Goal: Information Seeking & Learning: Learn about a topic

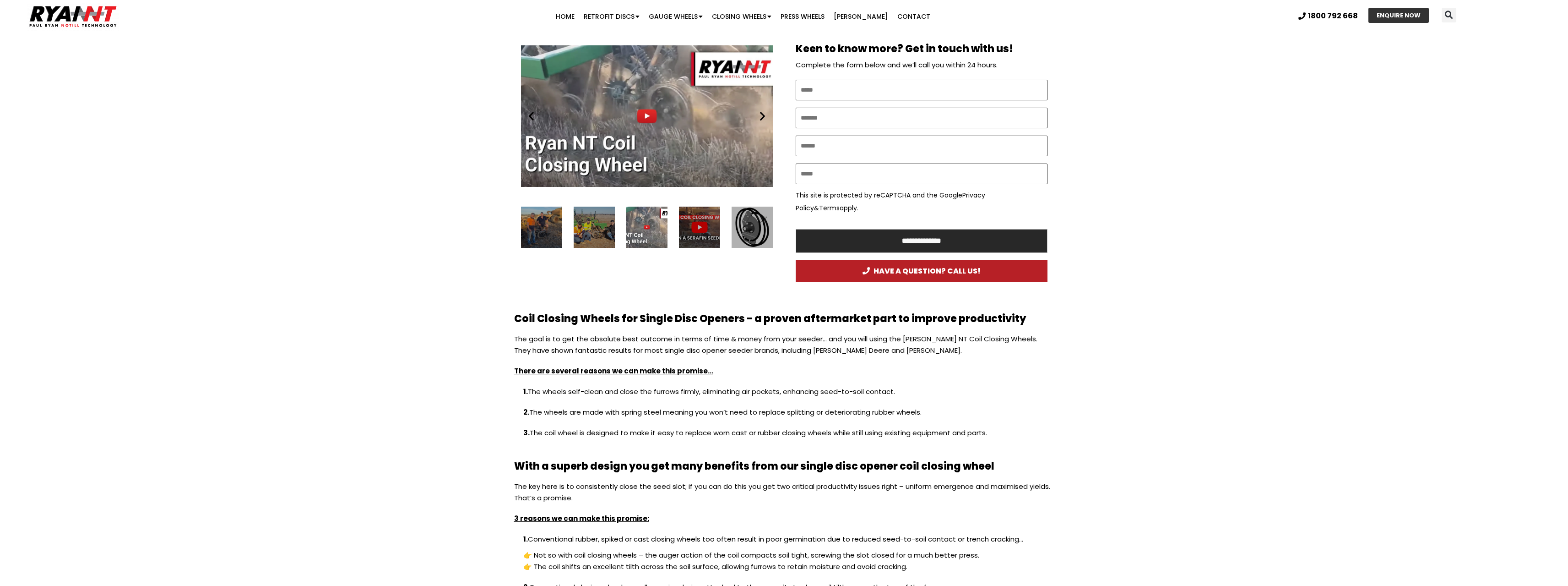
scroll to position [550, 0]
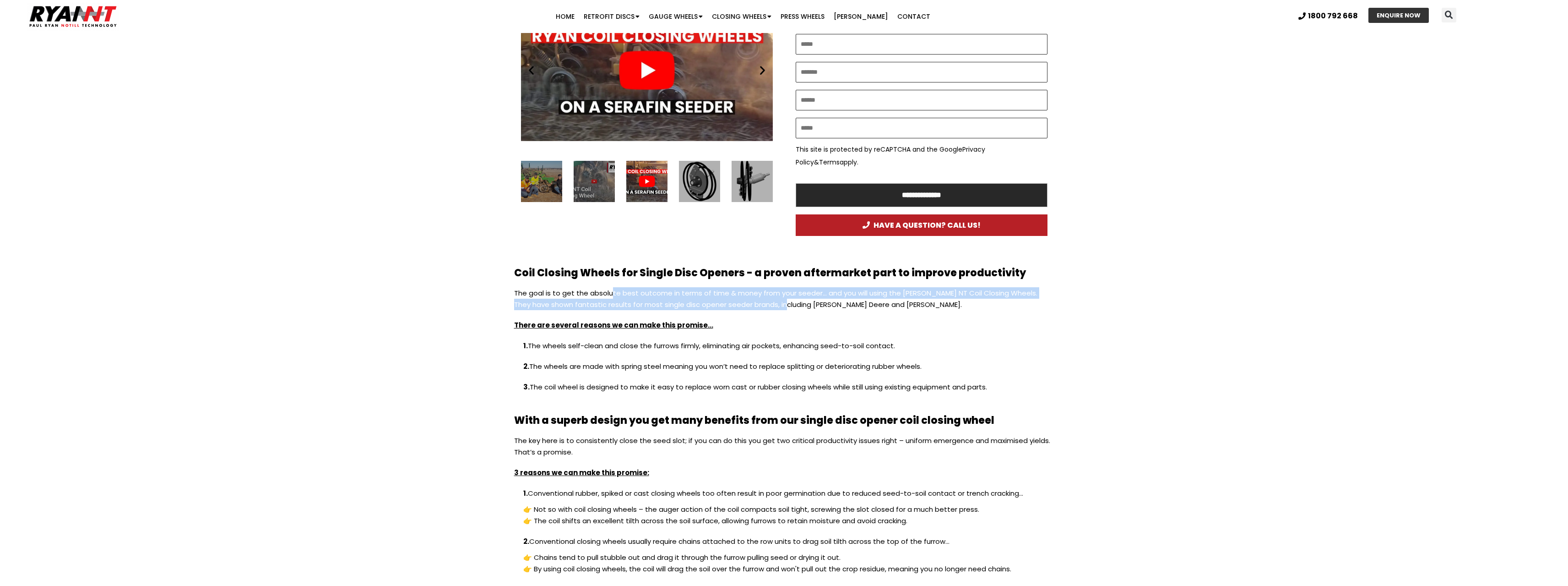
drag, startPoint x: 650, startPoint y: 282, endPoint x: 782, endPoint y: 293, distance: 132.5
click at [782, 293] on p "The goal is to get the absolute best outcome in terms of time & money from your…" at bounding box center [784, 303] width 540 height 32
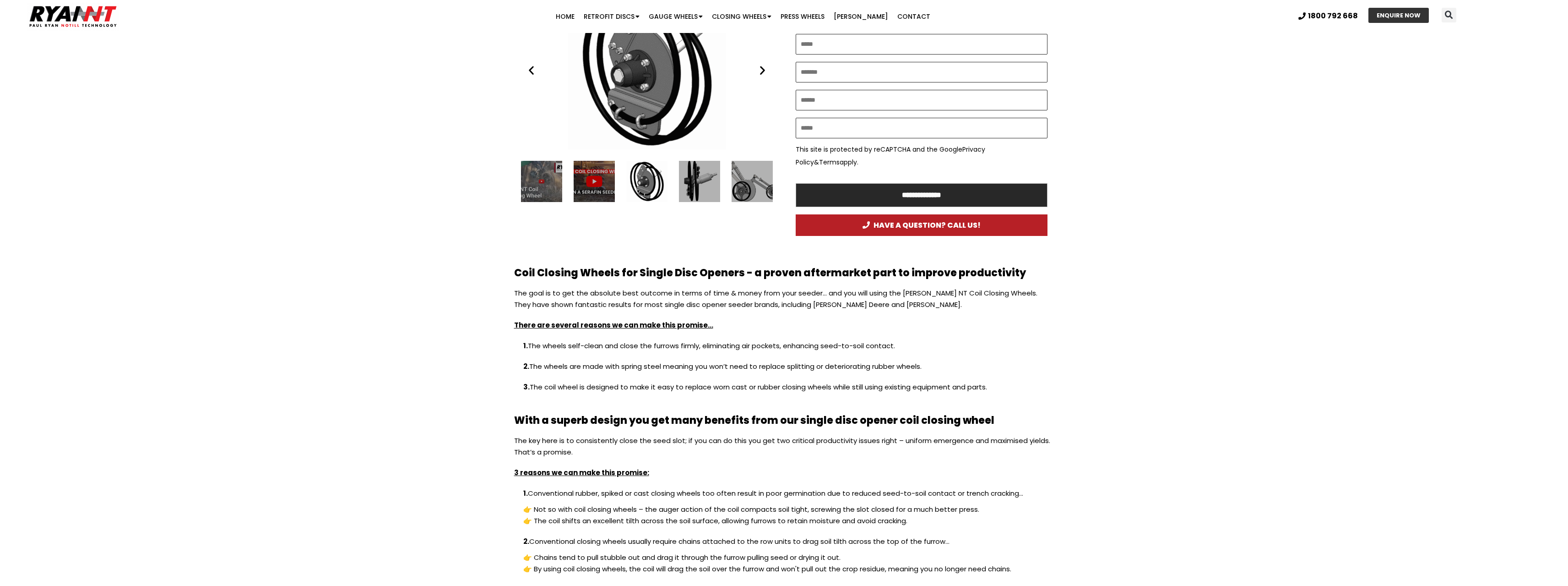
click at [819, 295] on p "The goal is to get the absolute best outcome in terms of time & money from your…" at bounding box center [784, 303] width 540 height 32
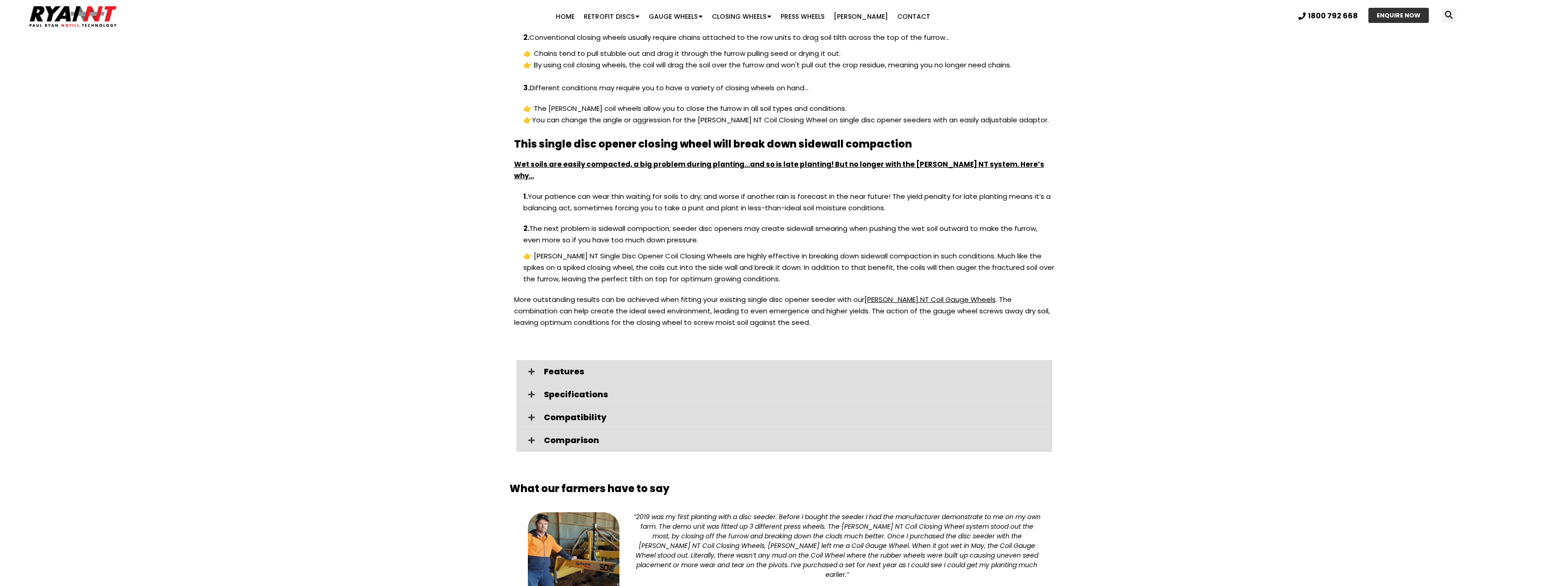
scroll to position [1008, 0]
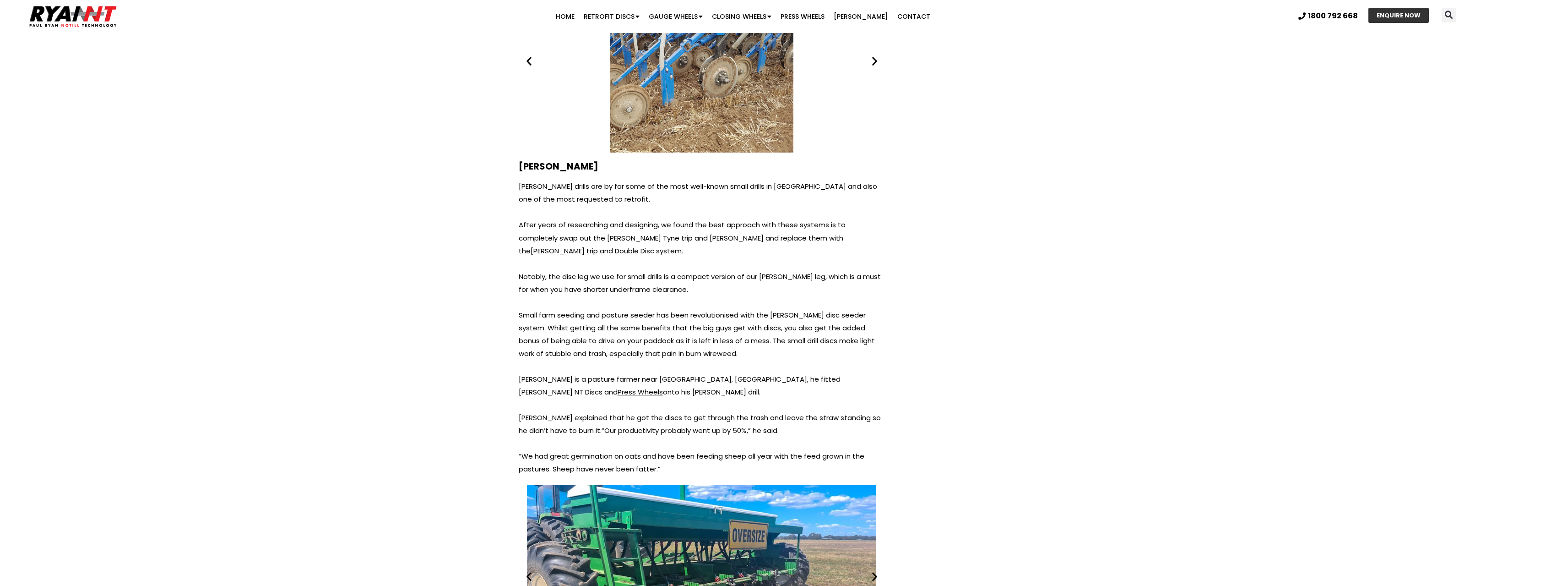
scroll to position [3620, 0]
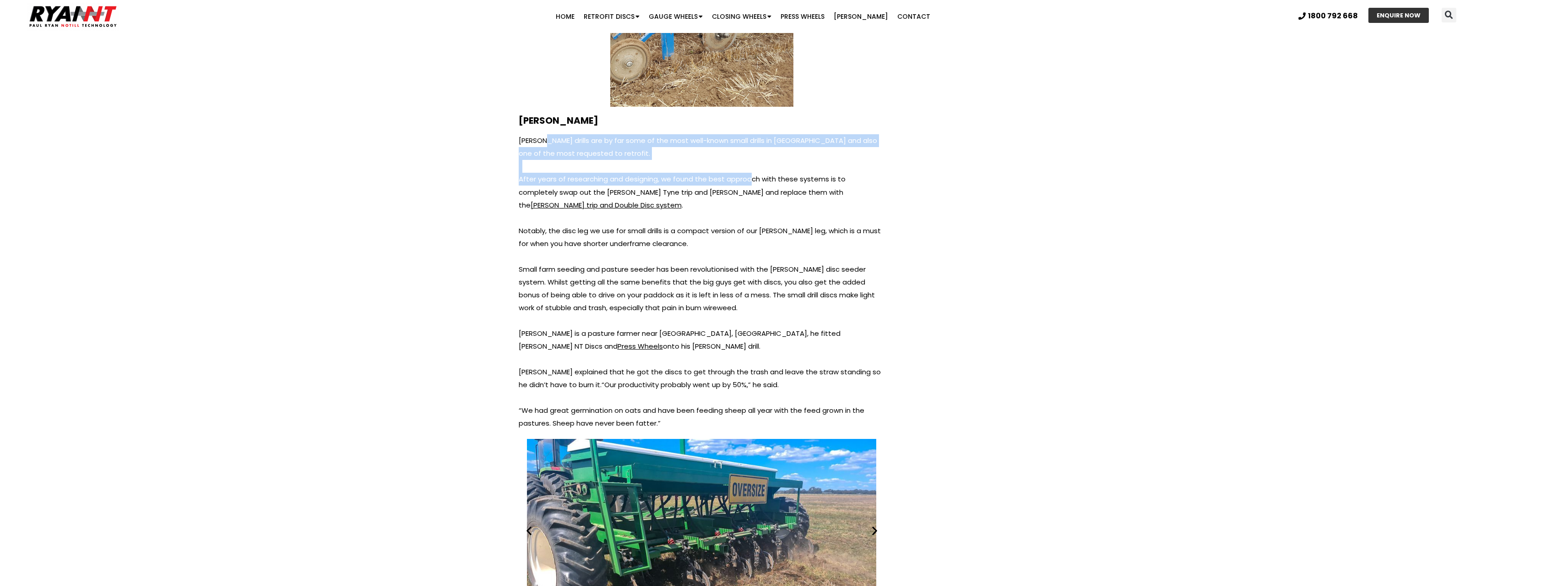
drag, startPoint x: 547, startPoint y: 106, endPoint x: 749, endPoint y: 144, distance: 205.5
click at [749, 144] on div "John Shearer drills are by far some of the most well-known small drills in Aust…" at bounding box center [702, 281] width 366 height 295
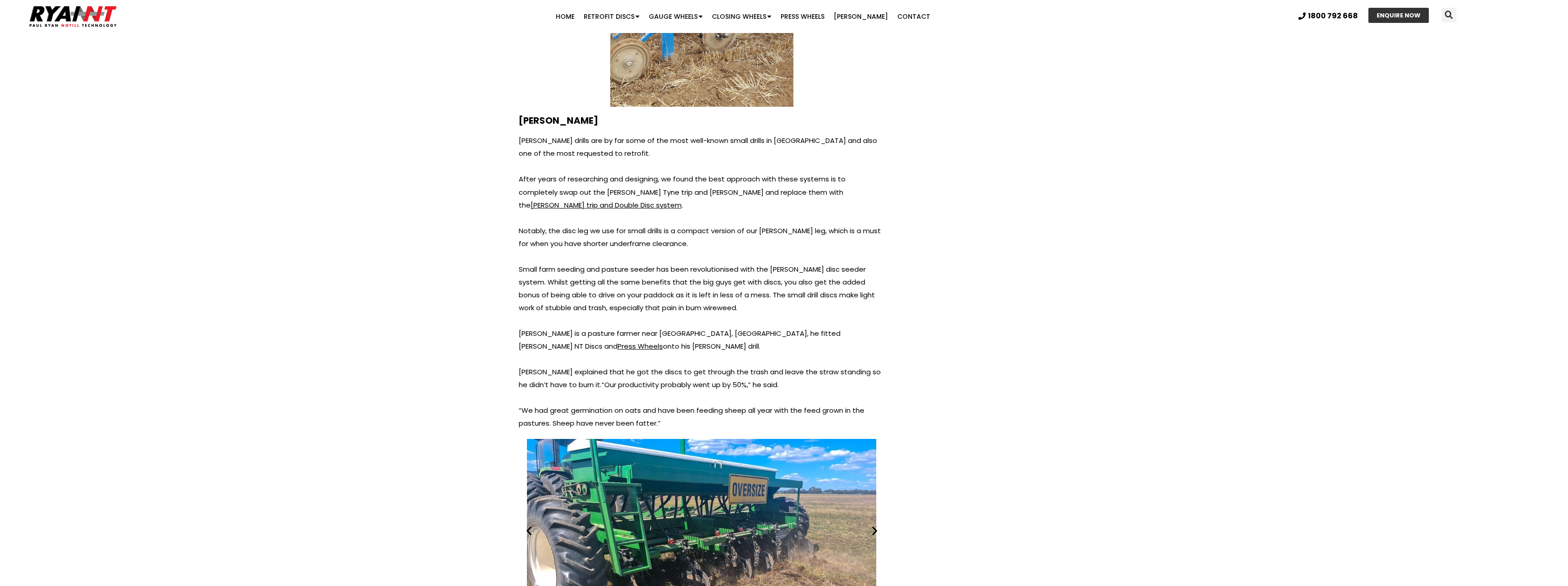
click at [811, 173] on p "After years of researching and designing, we found the best approach with these…" at bounding box center [702, 192] width 366 height 38
drag, startPoint x: 550, startPoint y: 193, endPoint x: 559, endPoint y: 213, distance: 21.9
click at [559, 213] on div "John Shearer drills are by far some of the most well-known small drills in Aust…" at bounding box center [702, 281] width 366 height 295
drag, startPoint x: 556, startPoint y: 230, endPoint x: 689, endPoint y: 242, distance: 133.5
click at [689, 263] on p "Small farm seeding and pasture seeder has been revolutionised with the Ryan dis…" at bounding box center [702, 289] width 366 height 51
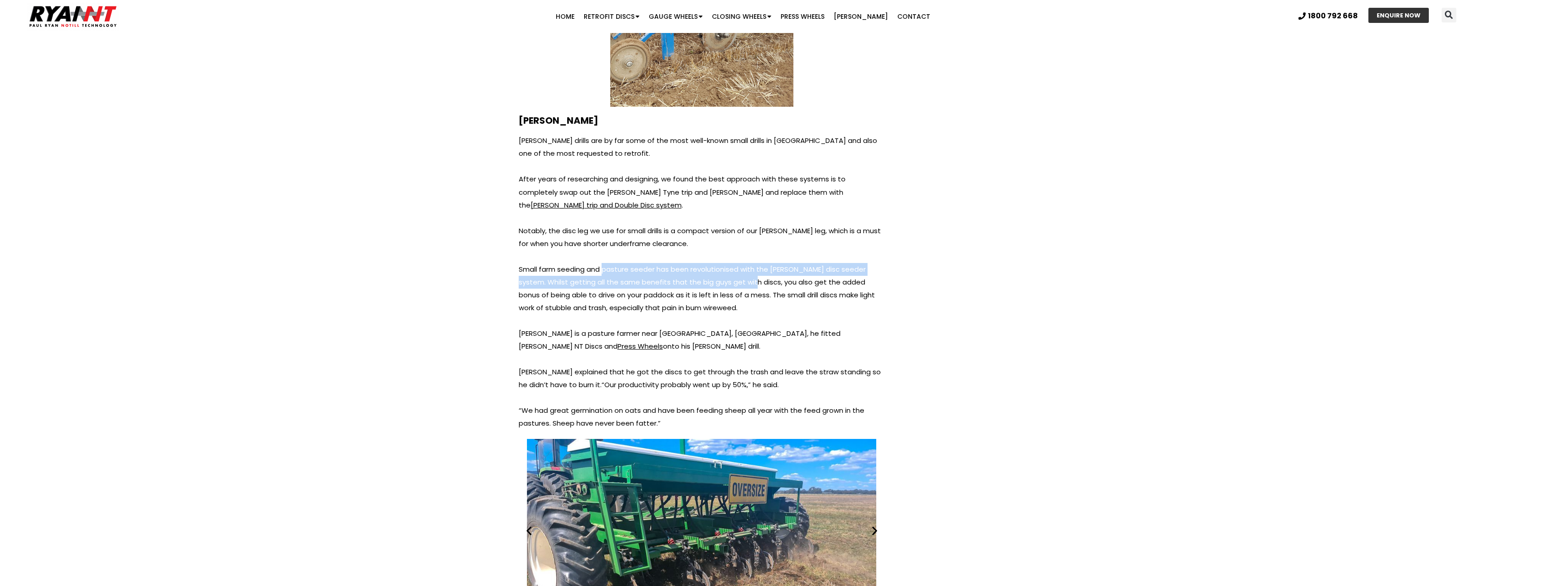
drag, startPoint x: 728, startPoint y: 242, endPoint x: 579, endPoint y: 230, distance: 149.5
click at [599, 263] on p "Small farm seeding and pasture seeder has been revolutionised with the Ryan dis…" at bounding box center [702, 289] width 366 height 51
click at [553, 263] on p "Small farm seeding and pasture seeder has been revolutionised with the Ryan dis…" at bounding box center [702, 289] width 366 height 51
drag, startPoint x: 574, startPoint y: 244, endPoint x: 585, endPoint y: 263, distance: 22.0
click at [585, 263] on p "Small farm seeding and pasture seeder has been revolutionised with the Ryan dis…" at bounding box center [702, 289] width 366 height 51
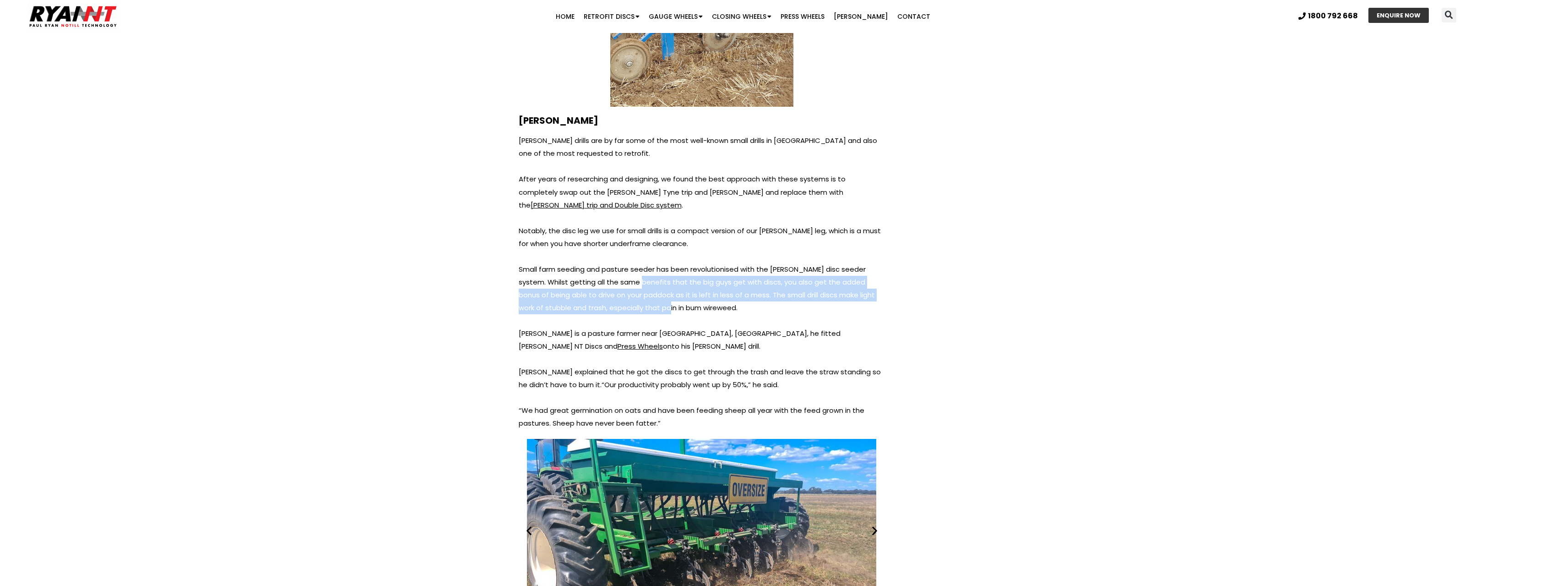
drag, startPoint x: 632, startPoint y: 270, endPoint x: 614, endPoint y: 241, distance: 34.1
click at [618, 263] on p "Small farm seeding and pasture seeder has been revolutionised with the Ryan dis…" at bounding box center [702, 289] width 366 height 51
drag, startPoint x: 609, startPoint y: 232, endPoint x: 648, endPoint y: 263, distance: 49.8
click at [646, 263] on p "Small farm seeding and pasture seeder has been revolutionised with the Ryan dis…" at bounding box center [702, 289] width 366 height 51
click at [661, 263] on p "Small farm seeding and pasture seeder has been revolutionised with the Ryan dis…" at bounding box center [702, 289] width 366 height 51
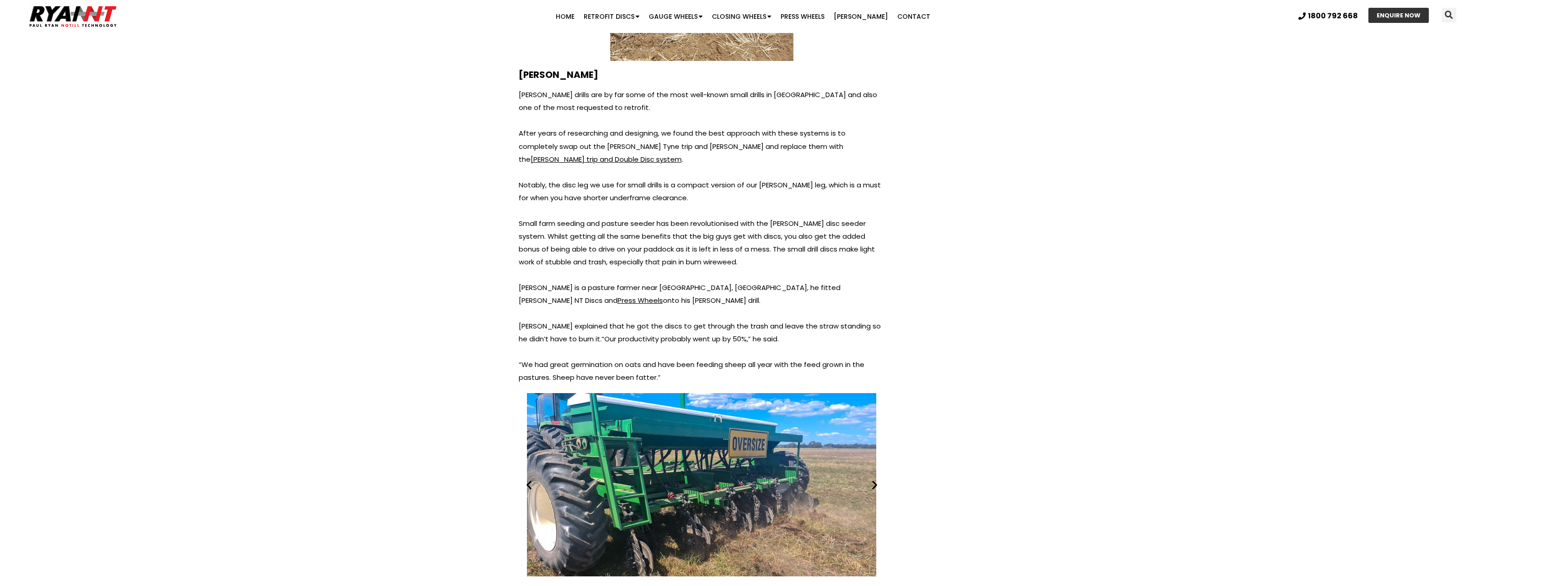
scroll to position [3711, 0]
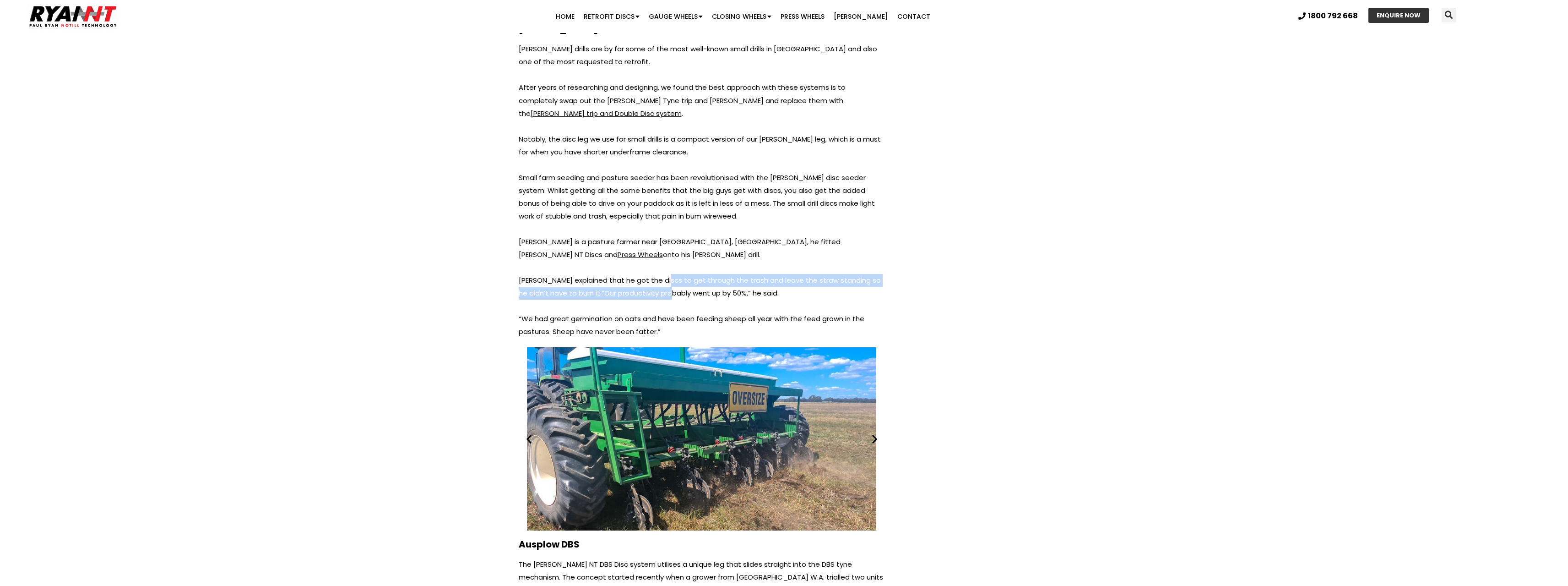
drag, startPoint x: 667, startPoint y: 241, endPoint x: 660, endPoint y: 260, distance: 20.2
click at [666, 274] on p "Mr Gorman explained that he got the discs to get through the trash and leave th…" at bounding box center [702, 287] width 366 height 26
drag, startPoint x: 601, startPoint y: 288, endPoint x: 570, endPoint y: 250, distance: 49.0
click at [570, 252] on div "John Shearer drills are by far some of the most well-known small drills in Aust…" at bounding box center [702, 190] width 366 height 295
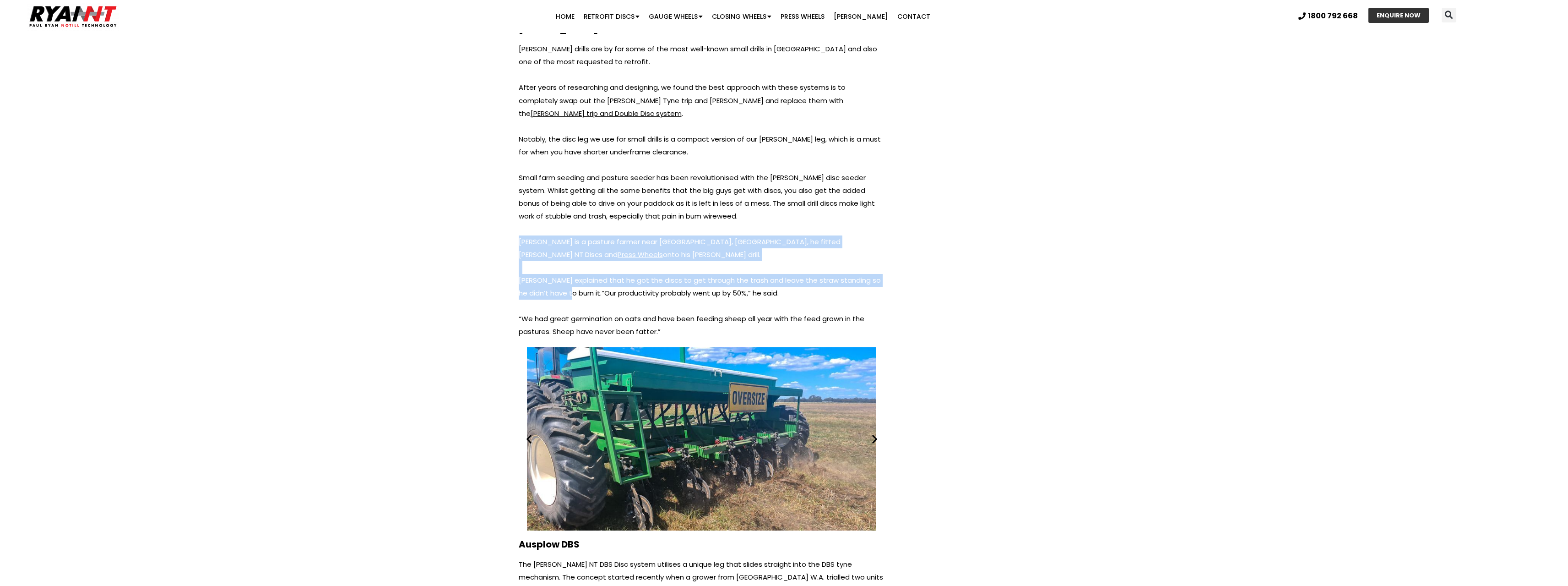
drag, startPoint x: 561, startPoint y: 194, endPoint x: 601, endPoint y: 262, distance: 78.9
click at [578, 258] on div "John Shearer drills are by far some of the most well-known small drills in Aust…" at bounding box center [702, 190] width 366 height 295
drag, startPoint x: 620, startPoint y: 285, endPoint x: 569, endPoint y: 195, distance: 103.4
click at [570, 199] on div "John Shearer drills are by far some of the most well-known small drills in Aust…" at bounding box center [702, 190] width 366 height 295
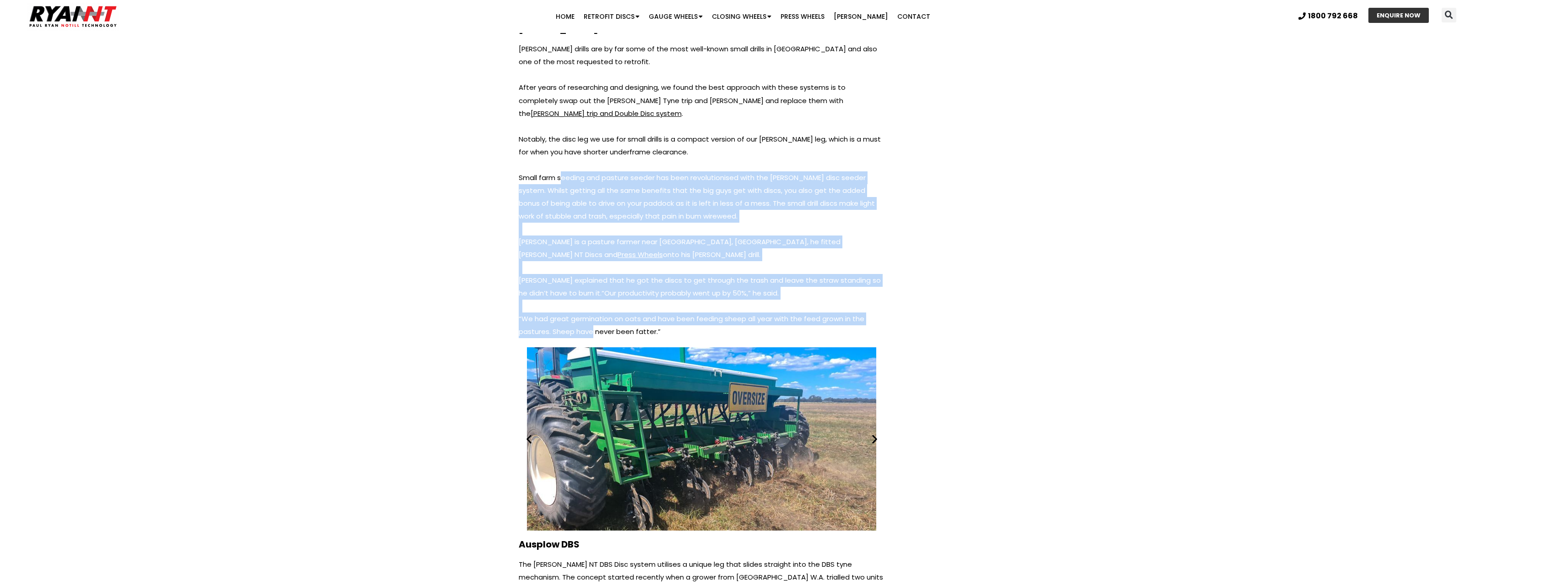
drag, startPoint x: 560, startPoint y: 141, endPoint x: 601, endPoint y: 292, distance: 156.5
click at [591, 291] on div "John Shearer drills are by far some of the most well-known small drills in Aust…" at bounding box center [702, 190] width 366 height 295
drag, startPoint x: 619, startPoint y: 291, endPoint x: 564, endPoint y: 169, distance: 133.8
click at [564, 169] on div "John Shearer drills are by far some of the most well-known small drills in Aust…" at bounding box center [702, 190] width 366 height 295
click at [564, 171] on p "Small farm seeding and pasture seeder has been revolutionised with the Ryan dis…" at bounding box center [702, 197] width 366 height 51
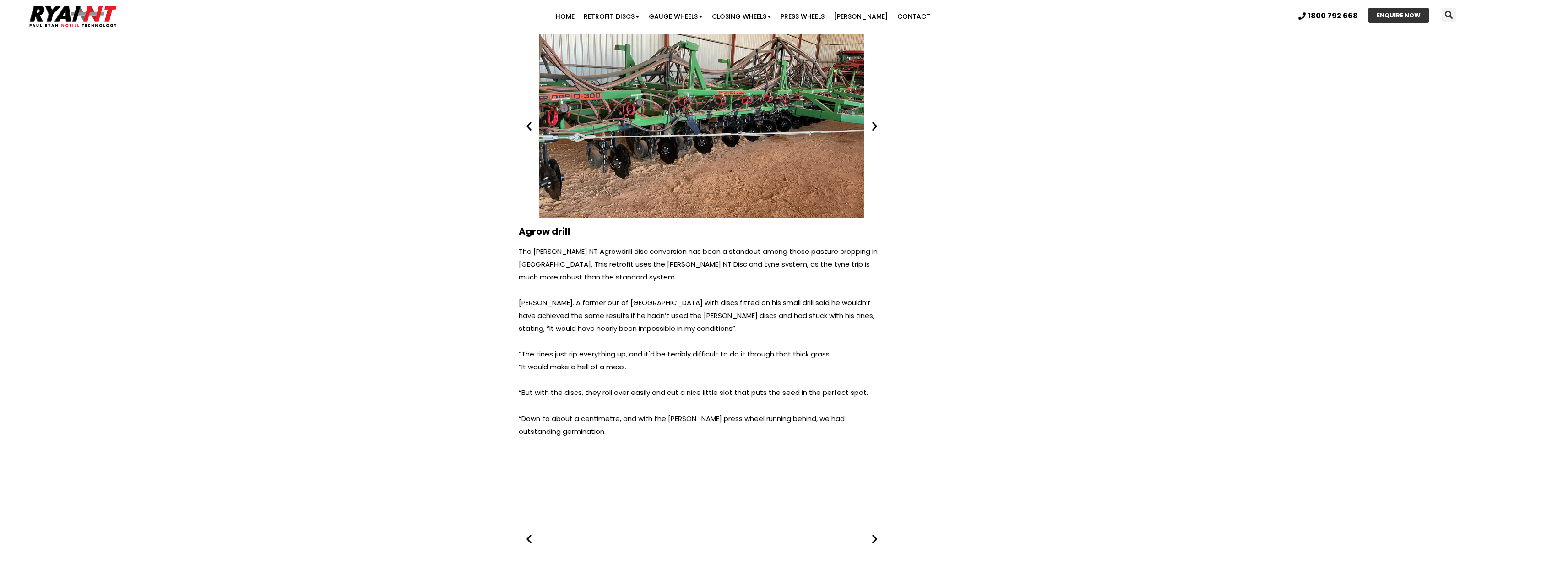
scroll to position [4444, 0]
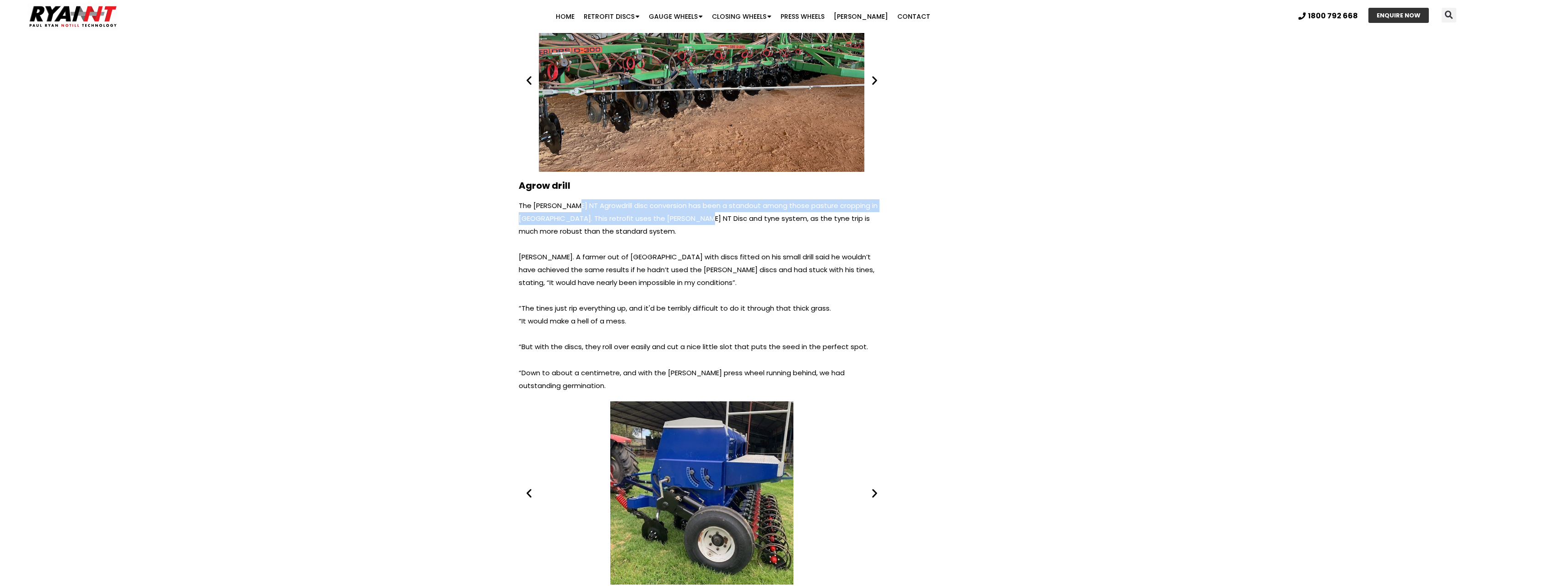
drag, startPoint x: 590, startPoint y: 168, endPoint x: 697, endPoint y: 182, distance: 107.9
click at [693, 199] on p "The RYAN NT Agrowdrill disc conversion has been a standout among those pasture …" at bounding box center [702, 218] width 366 height 38
click at [707, 199] on p "The RYAN NT Agrowdrill disc conversion has been a standout among those pasture …" at bounding box center [702, 218] width 366 height 38
drag, startPoint x: 835, startPoint y: 180, endPoint x: 555, endPoint y: 188, distance: 280.1
click at [558, 199] on p "The RYAN NT Agrowdrill disc conversion has been a standout among those pasture …" at bounding box center [702, 218] width 366 height 38
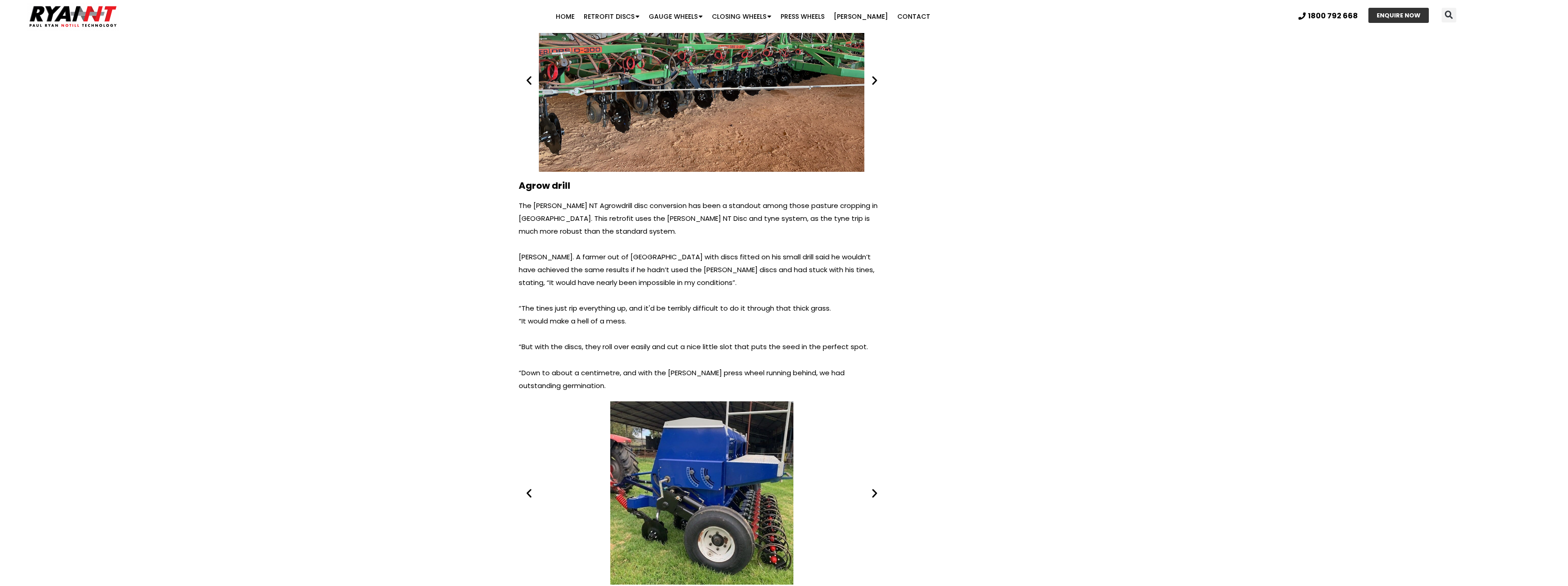
click at [552, 199] on p "The RYAN NT Agrowdrill disc conversion has been a standout among those pasture …" at bounding box center [702, 218] width 366 height 38
drag, startPoint x: 583, startPoint y: 217, endPoint x: 710, endPoint y: 217, distance: 127.0
click at [695, 250] on p "Sam Clifton. A farmer out of Coonabarabran with discs fitted on his small drill…" at bounding box center [702, 269] width 366 height 38
click at [729, 250] on p "Sam Clifton. A farmer out of Coonabarabran with discs fitted on his small drill…" at bounding box center [702, 269] width 366 height 38
drag, startPoint x: 631, startPoint y: 240, endPoint x: 594, endPoint y: 208, distance: 48.9
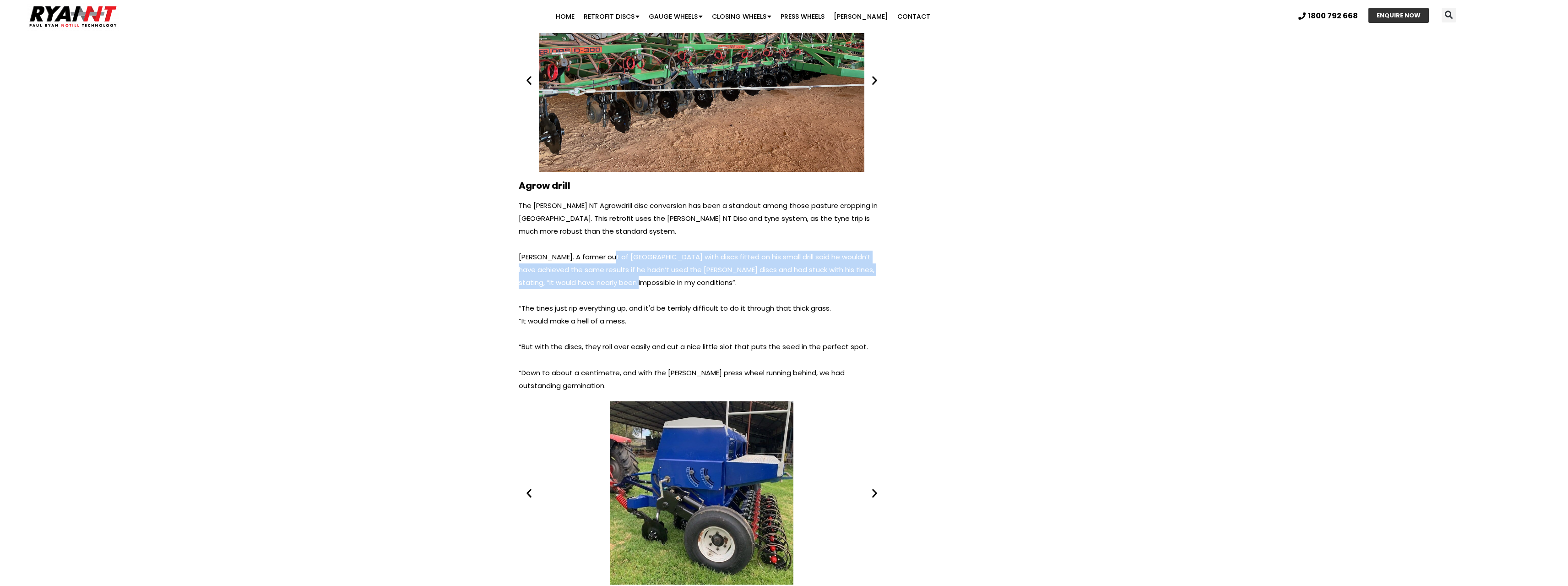
click at [607, 250] on p "Sam Clifton. A farmer out of Coonabarabran with discs fitted on his small drill…" at bounding box center [702, 269] width 366 height 38
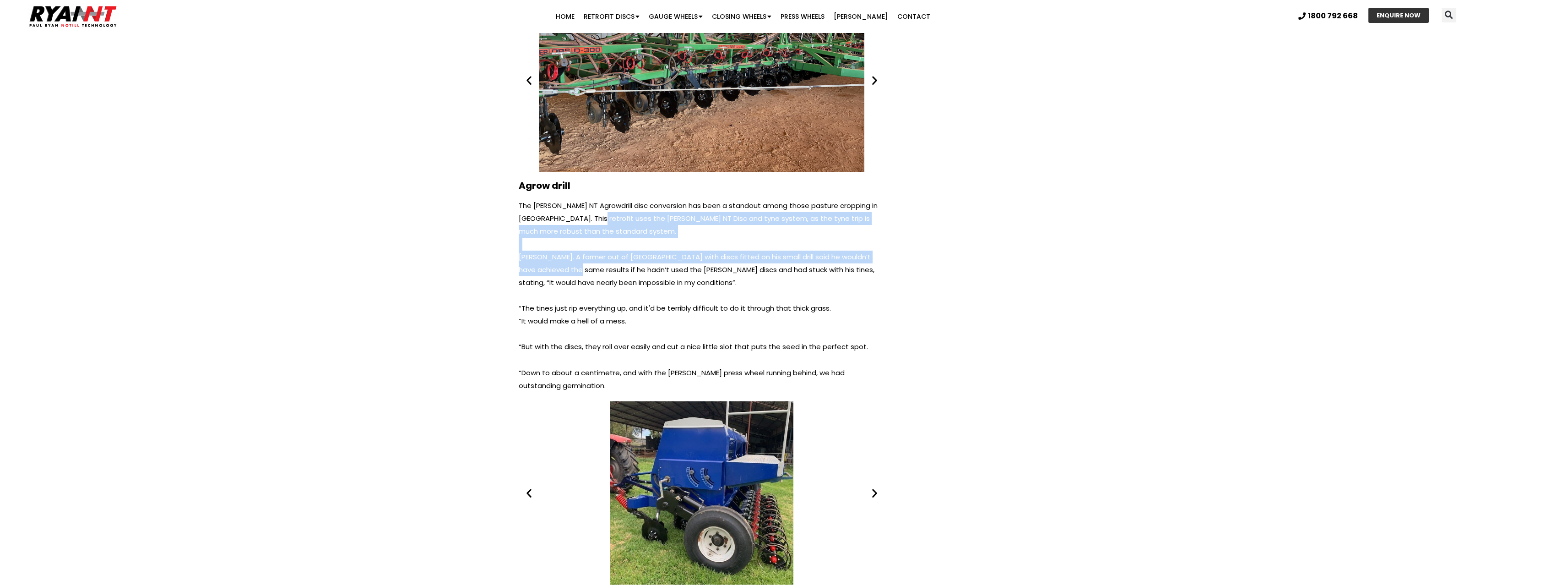
drag, startPoint x: 584, startPoint y: 176, endPoint x: 586, endPoint y: 236, distance: 60.0
click at [587, 230] on div "The RYAN NT Agrowdrill disc conversion has been a standout among those pasture …" at bounding box center [702, 295] width 366 height 193
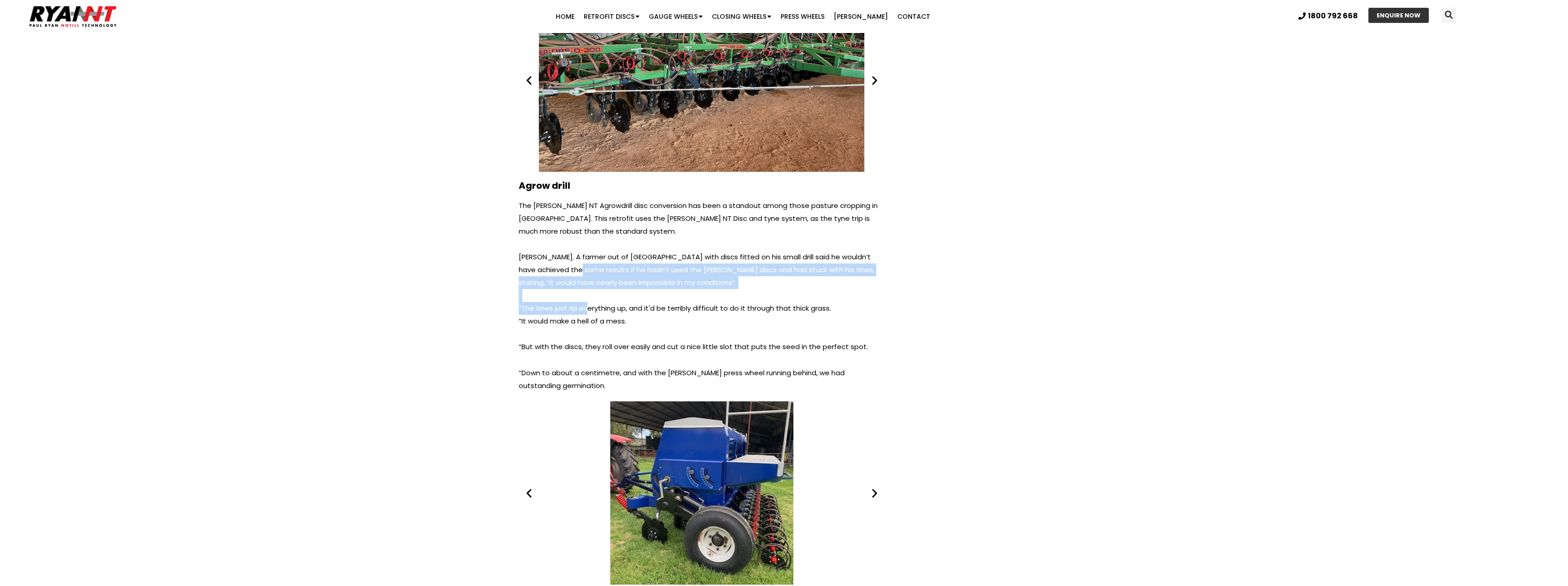
drag, startPoint x: 586, startPoint y: 275, endPoint x: 587, endPoint y: 221, distance: 54.0
click at [587, 226] on div "The RYAN NT Agrowdrill disc conversion has been a standout among those pasture …" at bounding box center [702, 295] width 366 height 193
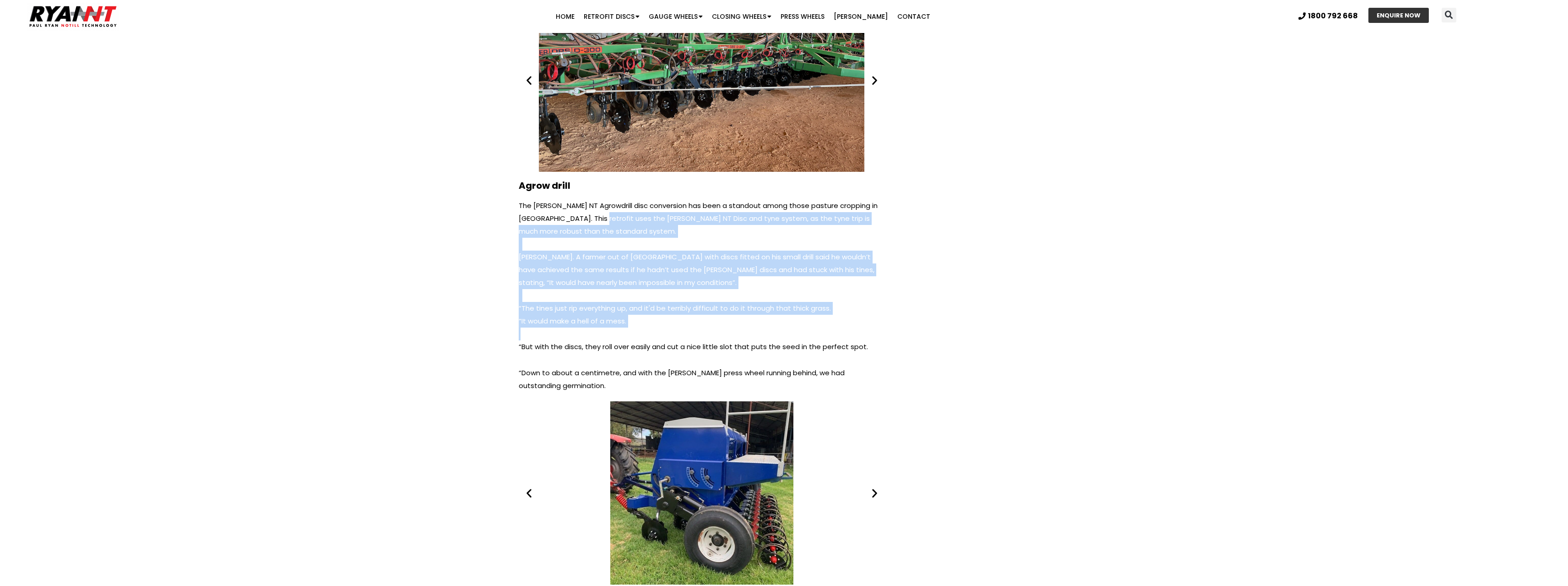
drag, startPoint x: 586, startPoint y: 178, endPoint x: 573, endPoint y: 303, distance: 125.7
click at [573, 302] on div "The RYAN NT Agrowdrill disc conversion has been a standout among those pasture …" at bounding box center [702, 295] width 366 height 193
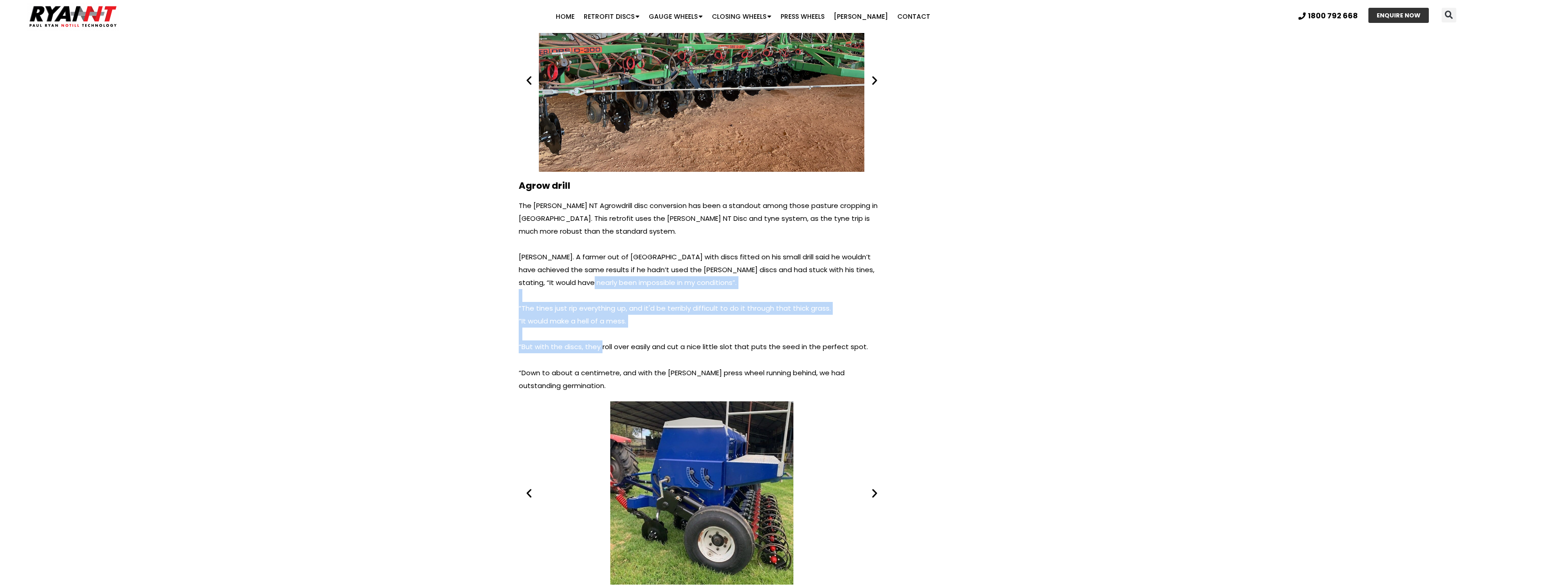
drag, startPoint x: 601, startPoint y: 304, endPoint x: 588, endPoint y: 239, distance: 66.3
click at [589, 243] on div "The RYAN NT Agrowdrill disc conversion has been a standout among those pasture …" at bounding box center [702, 295] width 366 height 193
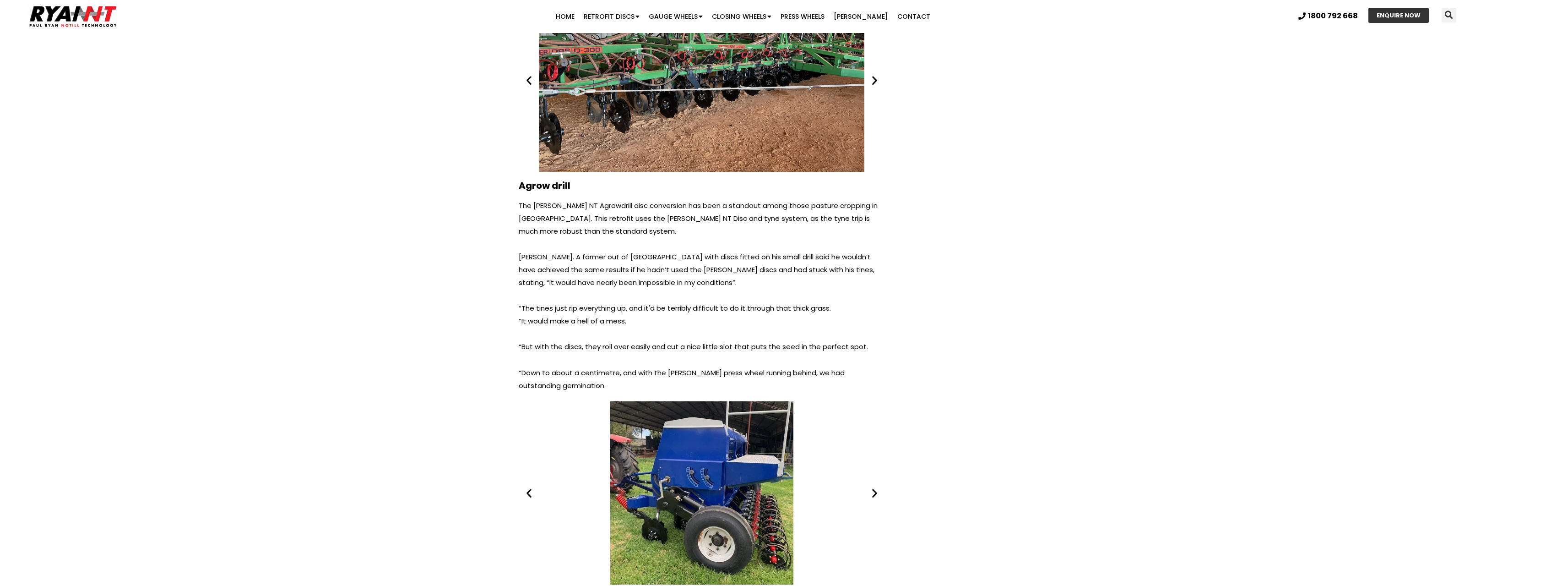
click at [590, 250] on p "Sam Clifton. A farmer out of Coonabarabran with discs fitted on his small drill…" at bounding box center [702, 269] width 366 height 38
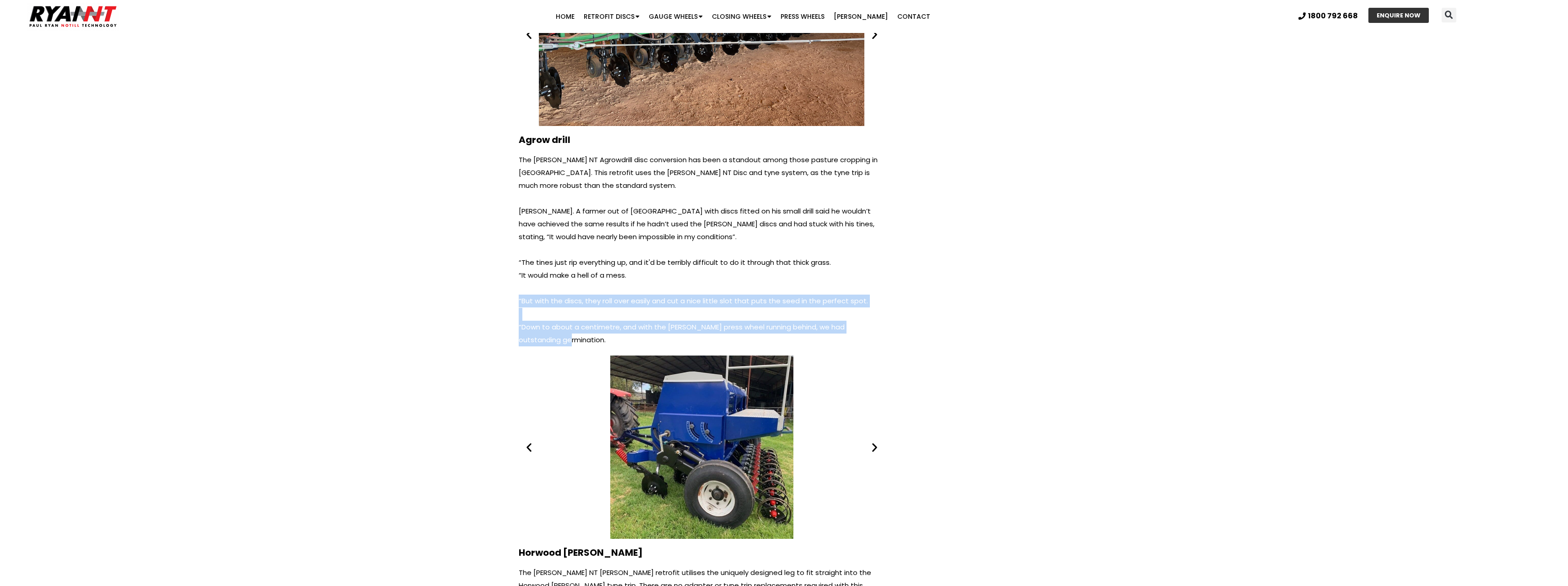
drag, startPoint x: 557, startPoint y: 284, endPoint x: 569, endPoint y: 228, distance: 57.3
click at [565, 242] on div "The RYAN NT Agrowdrill disc conversion has been a standout among those pasture …" at bounding box center [702, 250] width 366 height 193
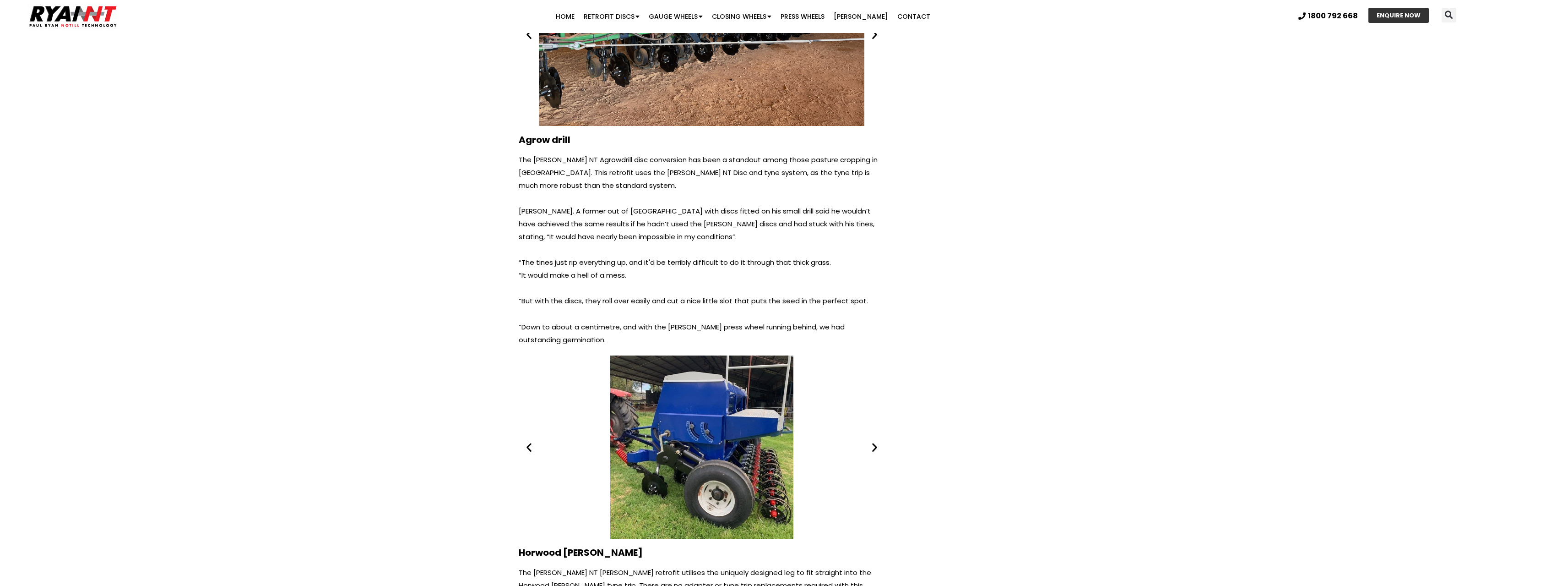
click at [573, 243] on p at bounding box center [702, 249] width 366 height 13
drag, startPoint x: 532, startPoint y: 121, endPoint x: 561, endPoint y: 121, distance: 29.0
click at [561, 154] on p "The RYAN NT Agrowdrill disc conversion has been a standout among those pasture …" at bounding box center [702, 172] width 366 height 38
copy p "RYAN NT"
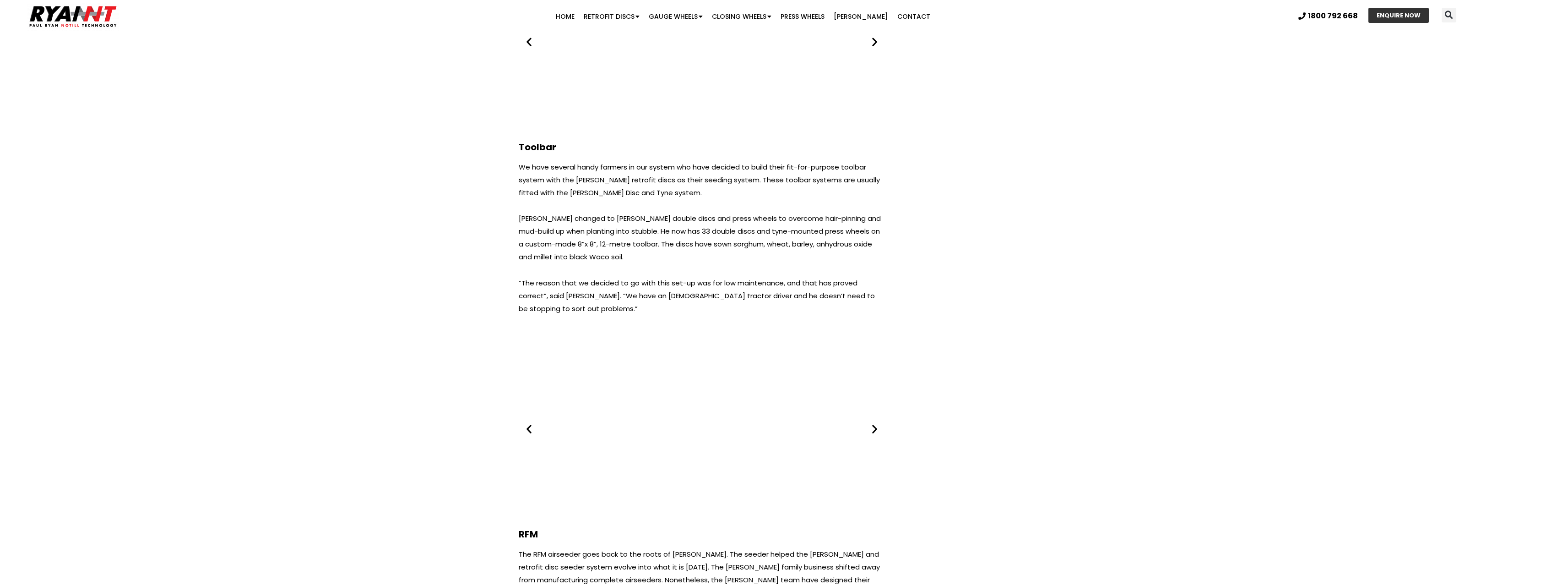
scroll to position [6643, 0]
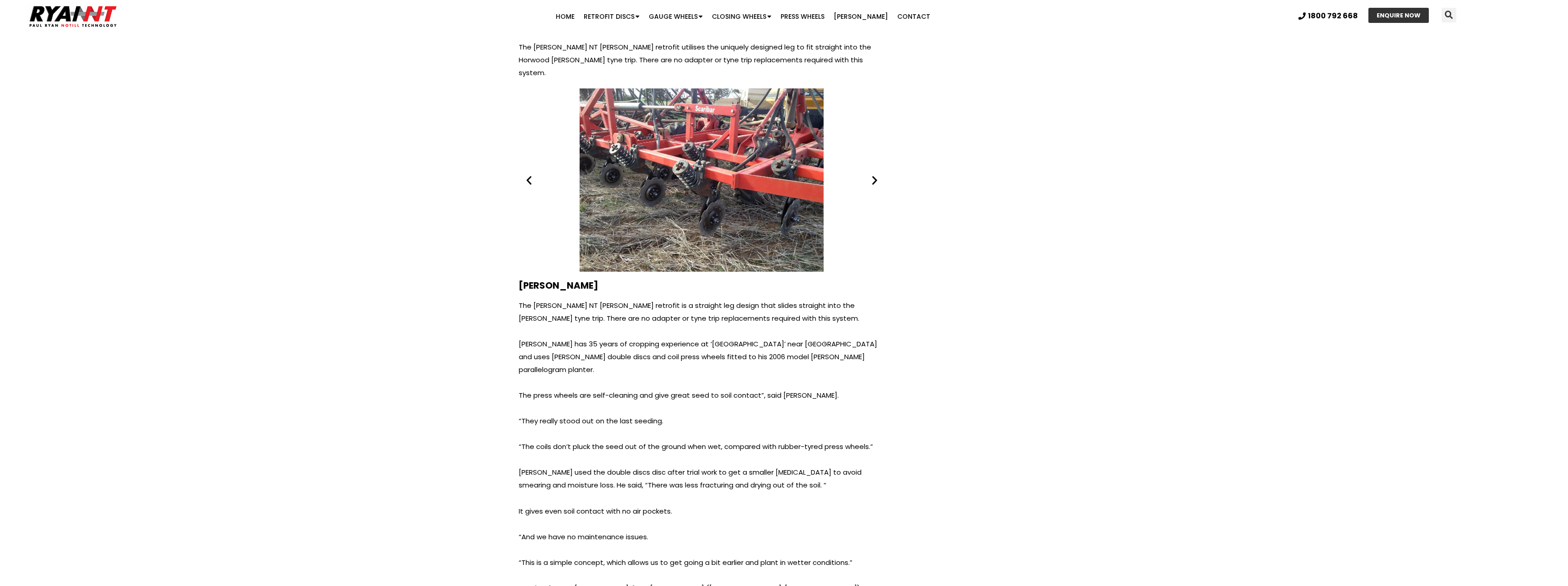
drag, startPoint x: 437, startPoint y: 313, endPoint x: 448, endPoint y: 116, distance: 197.3
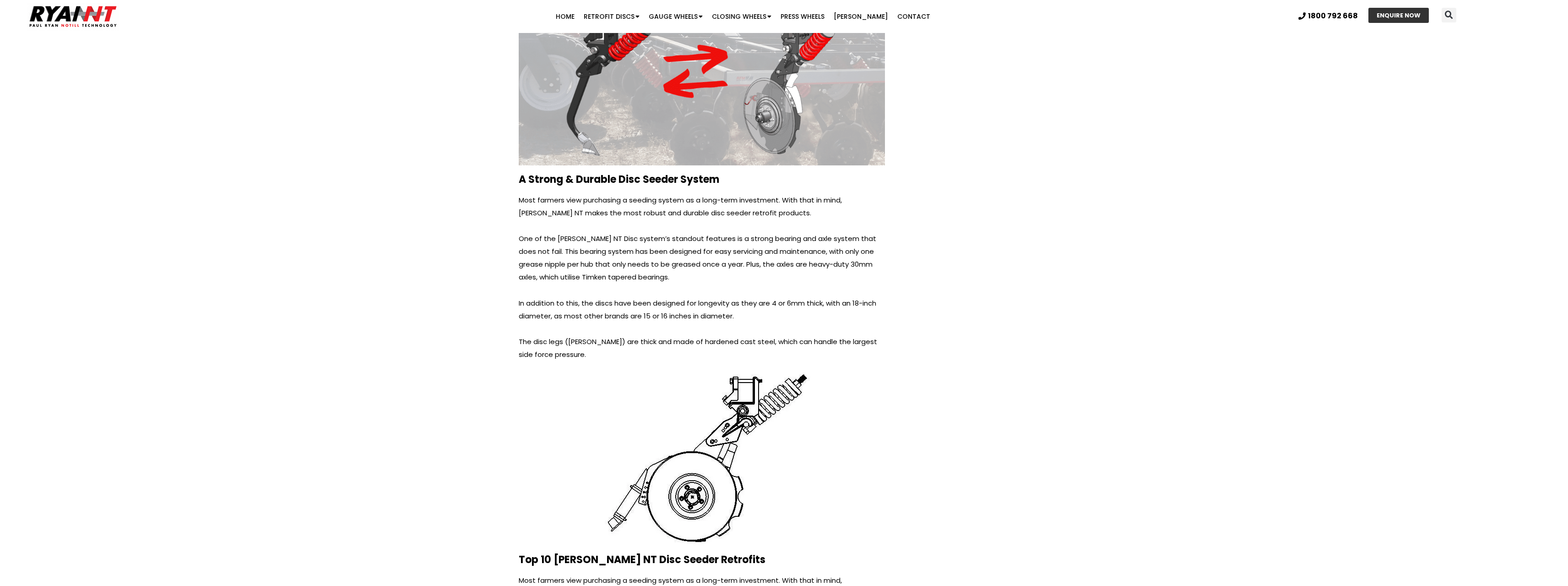
scroll to position [2097, 0]
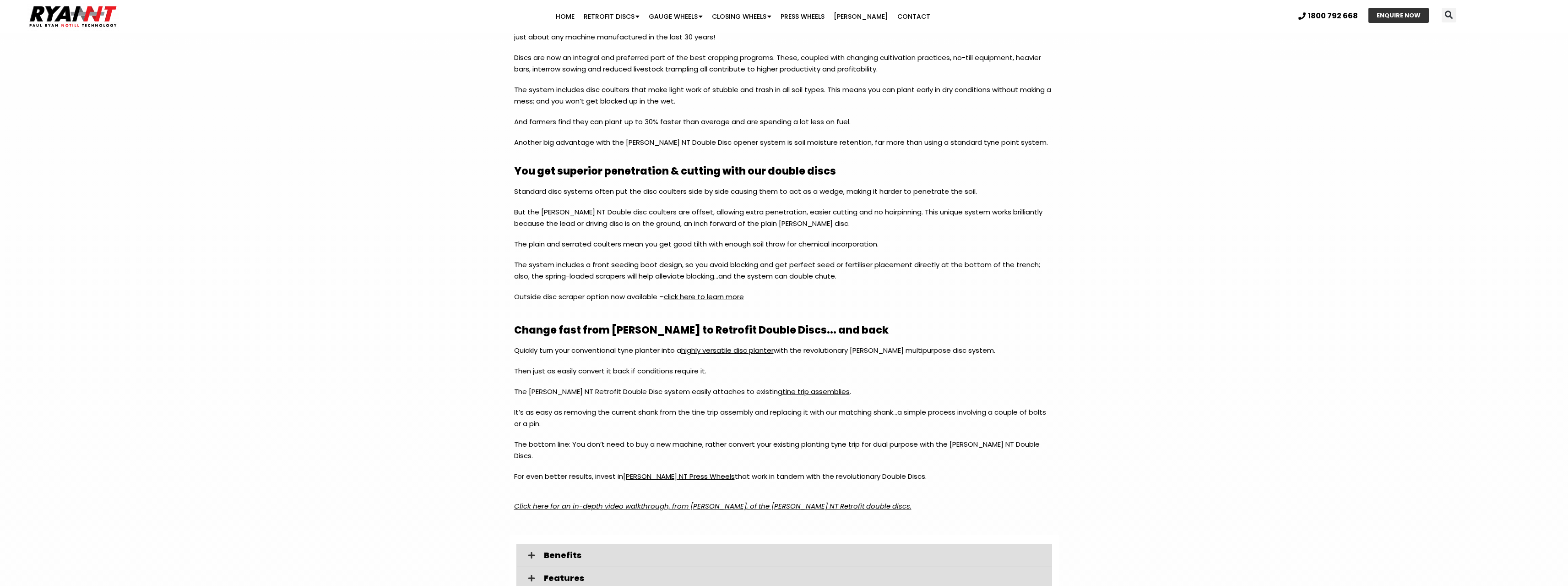
scroll to position [962, 0]
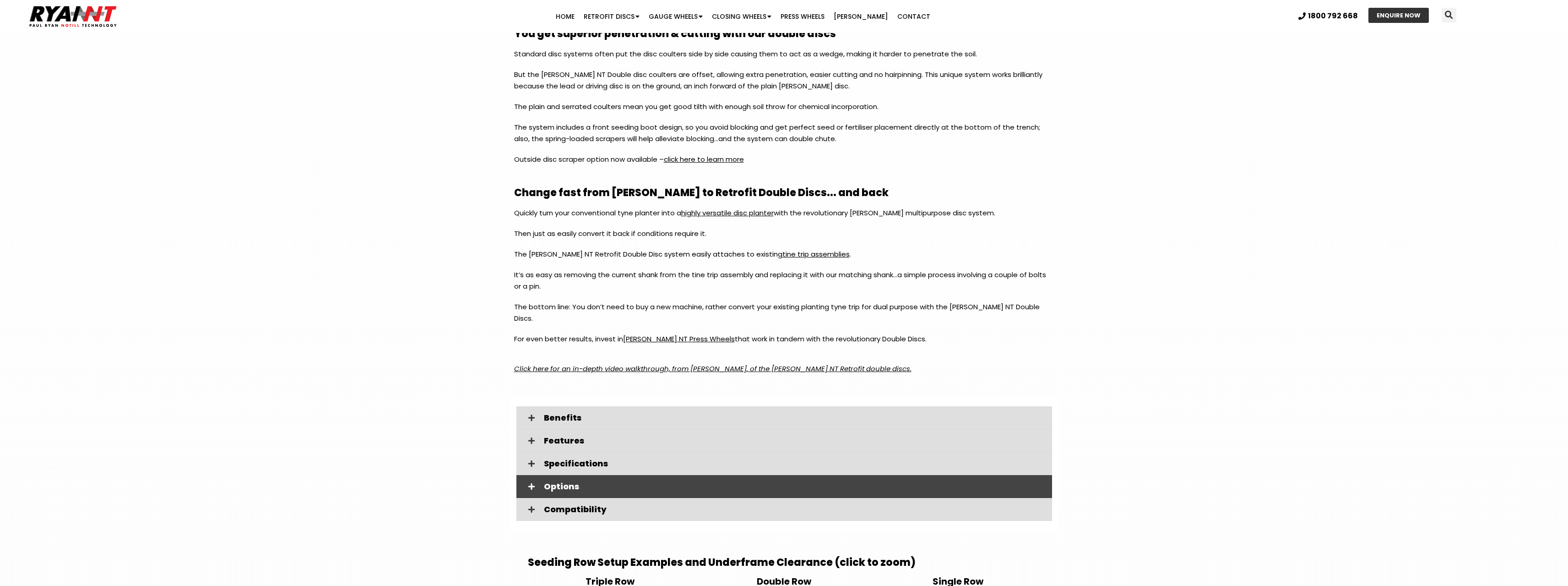
click at [525, 483] on span at bounding box center [531, 487] width 16 height 8
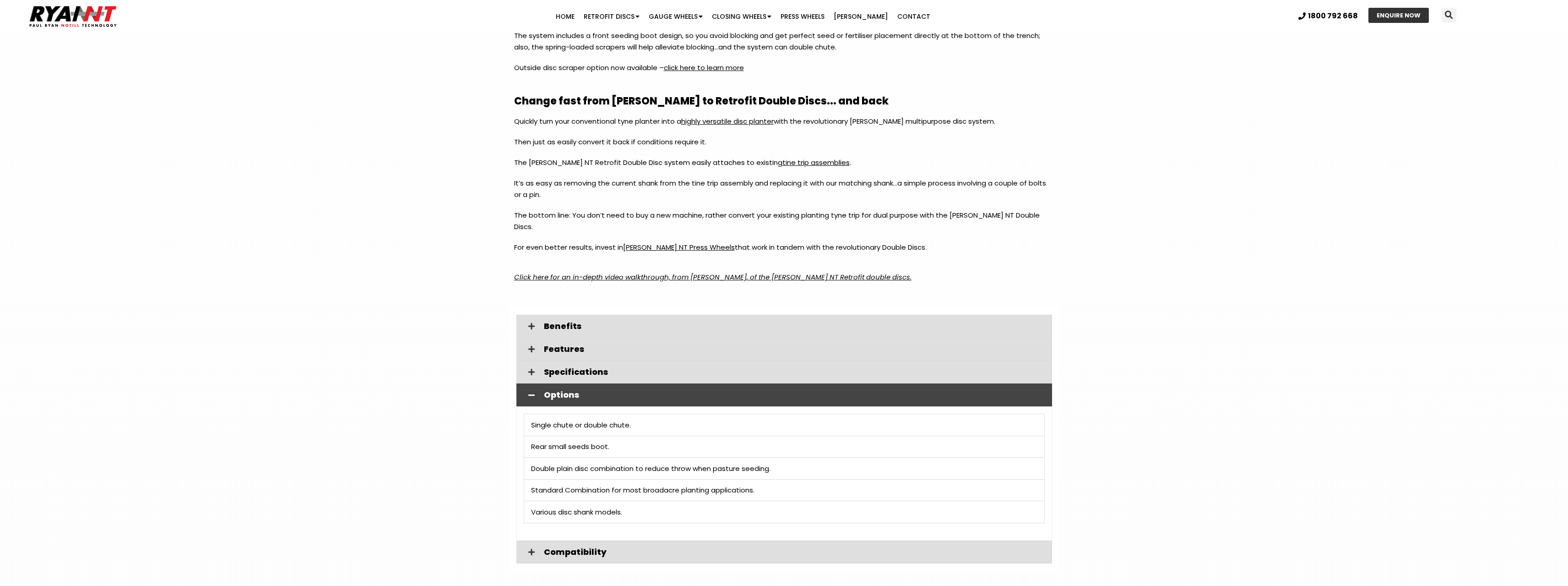
scroll to position [1100, 0]
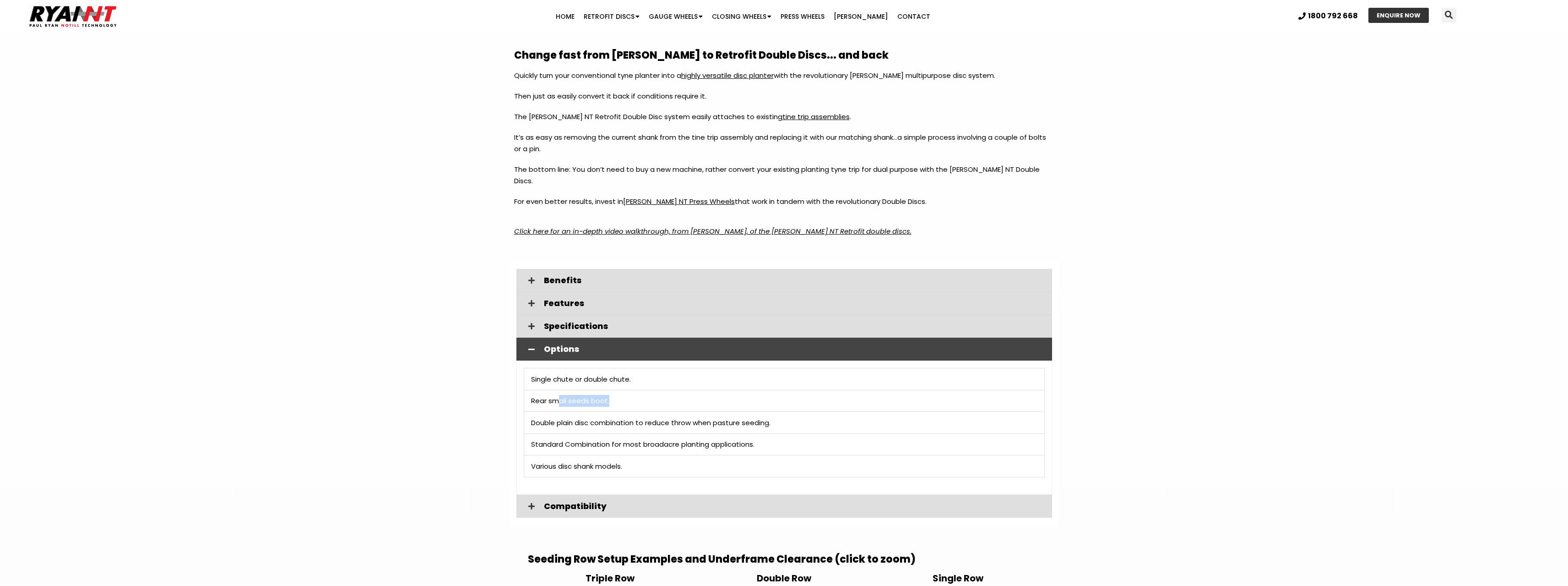
drag, startPoint x: 560, startPoint y: 388, endPoint x: 629, endPoint y: 392, distance: 69.1
click at [629, 392] on td "Rear small seeds boot." at bounding box center [784, 401] width 520 height 22
click at [571, 412] on td "Double plain disc combination to reduce throw when pasture seeding." at bounding box center [784, 423] width 520 height 22
drag, startPoint x: 593, startPoint y: 412, endPoint x: 752, endPoint y: 417, distance: 159.1
click at [710, 415] on td "Double plain disc combination to reduce throw when pasture seeding." at bounding box center [784, 423] width 520 height 22
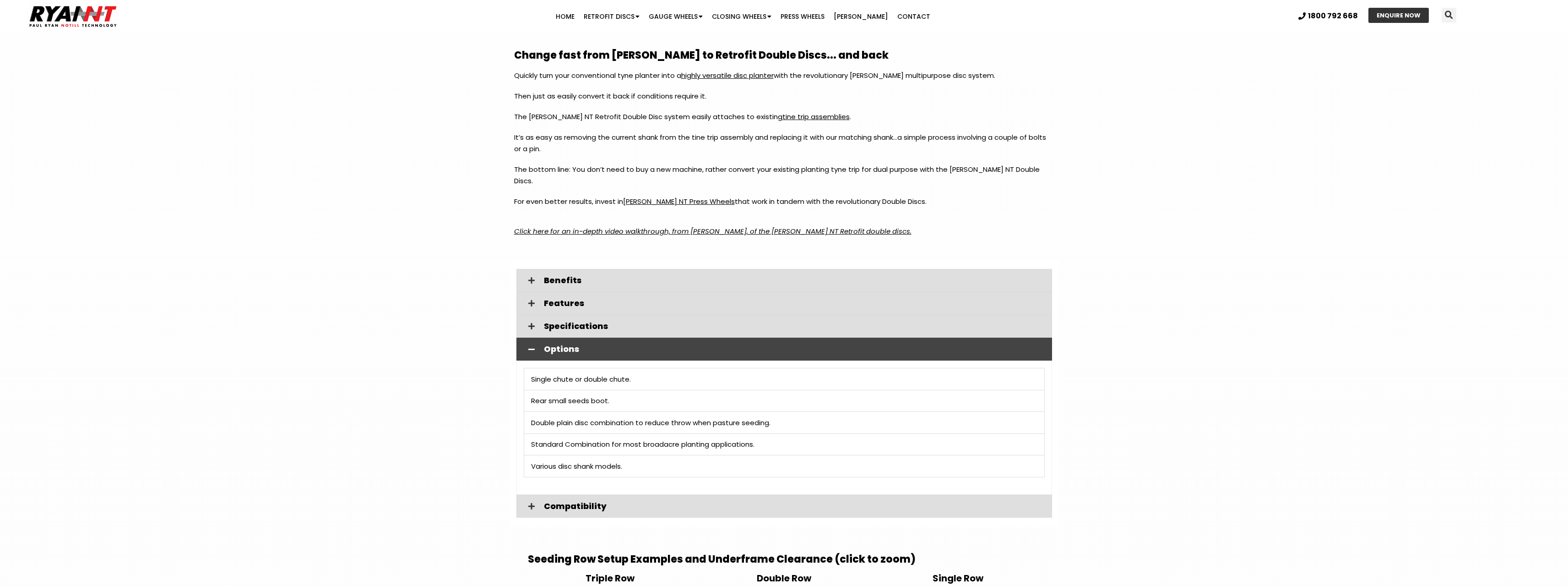
click at [752, 417] on td "Double plain disc combination to reduce throw when pasture seeding." at bounding box center [784, 423] width 520 height 22
drag, startPoint x: 640, startPoint y: 429, endPoint x: 704, endPoint y: 432, distance: 64.1
click at [701, 434] on td "Standard Combination for most broadacre planting applications." at bounding box center [784, 445] width 520 height 22
click at [593, 456] on td "Various disc shank models." at bounding box center [784, 467] width 520 height 22
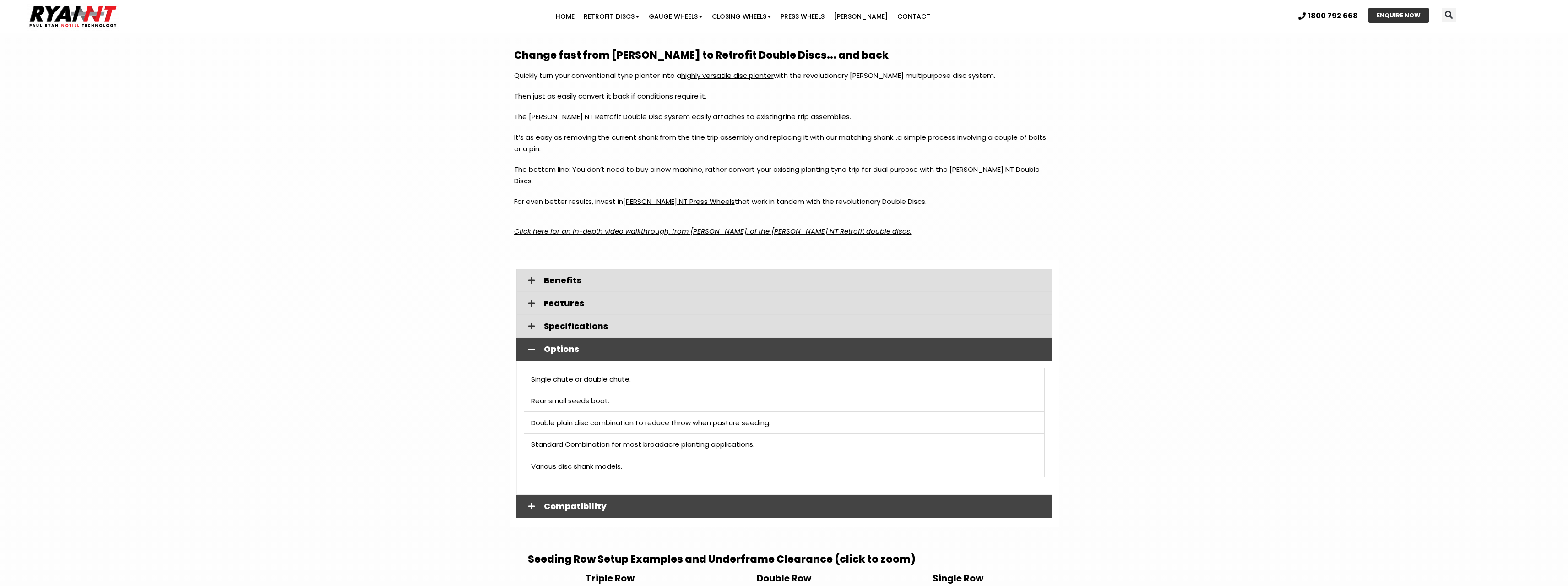
click at [544, 502] on span "Compatibility" at bounding box center [794, 506] width 501 height 9
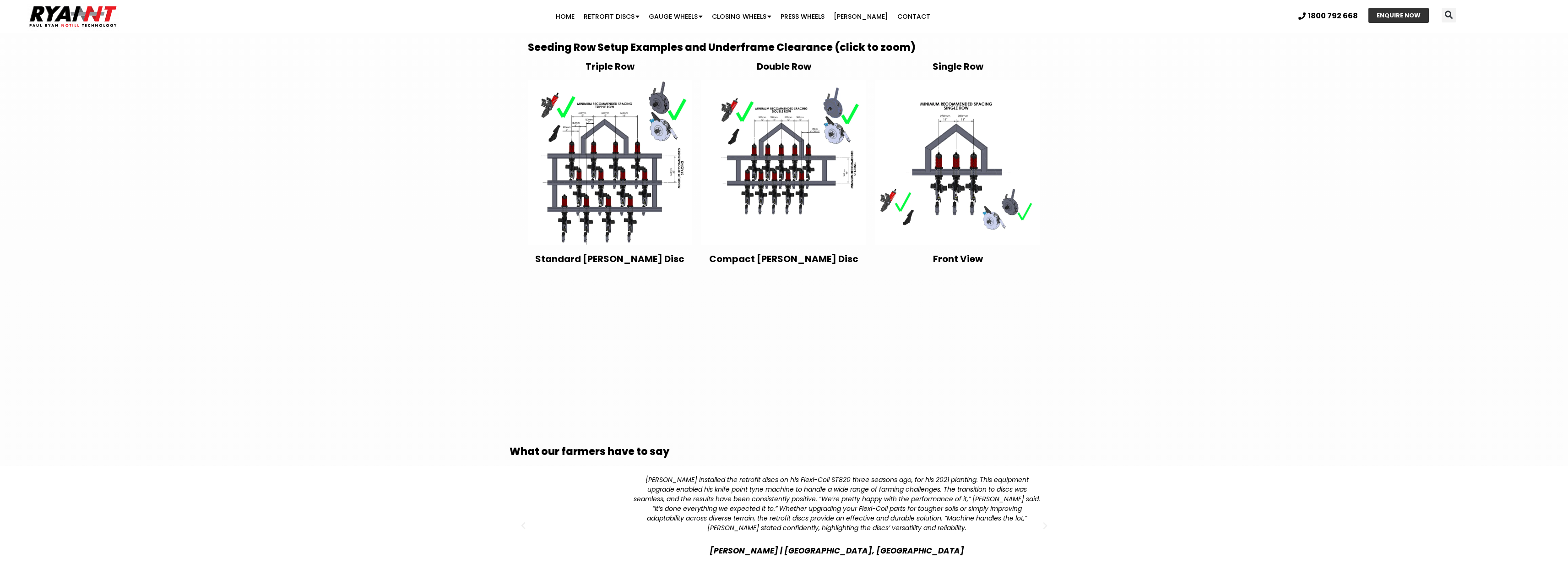
scroll to position [1512, 0]
